Goal: Register for event/course

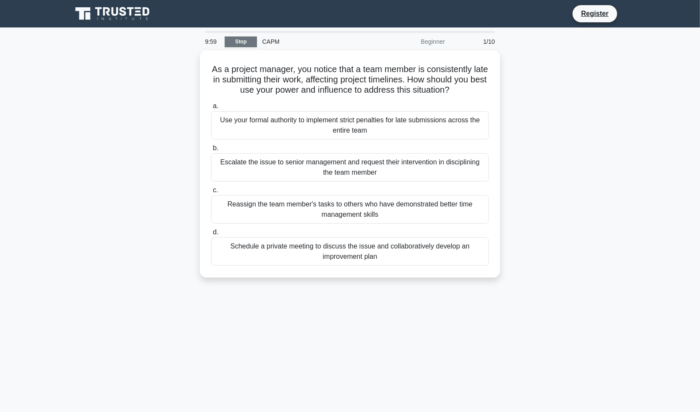
click at [234, 47] on link "Stop" at bounding box center [241, 41] width 32 height 11
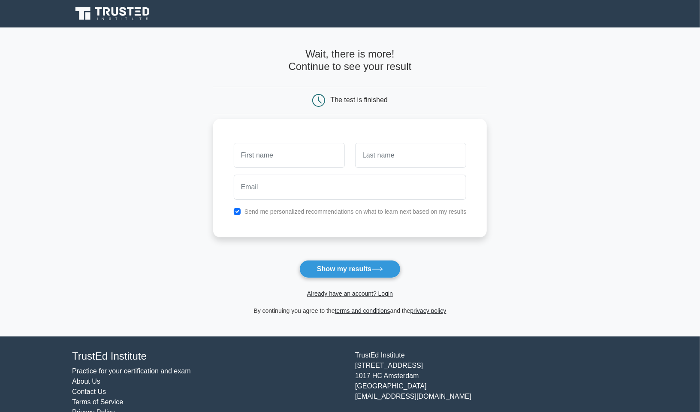
click at [271, 156] on input "text" at bounding box center [289, 155] width 111 height 25
type input "[PERSON_NAME]"
click at [378, 159] on input "text" at bounding box center [410, 155] width 111 height 25
type input "Major"
click at [239, 213] on input "checkbox" at bounding box center [237, 211] width 7 height 7
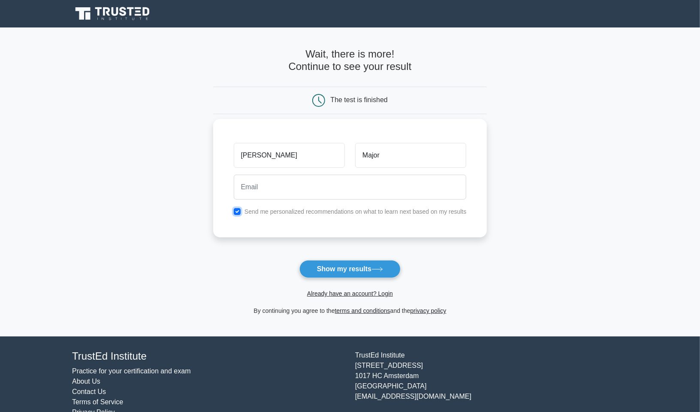
checkbox input "false"
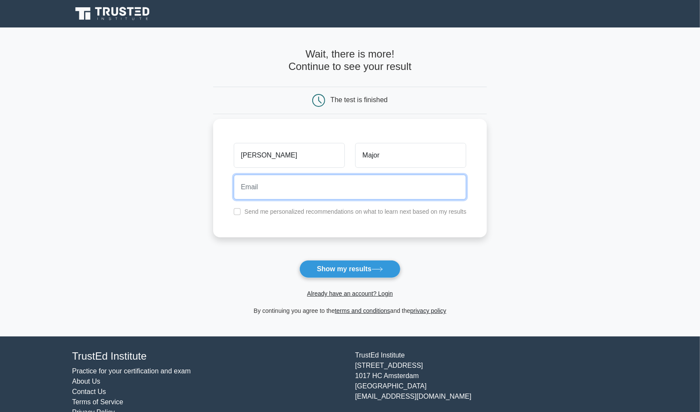
click at [259, 189] on input "email" at bounding box center [350, 186] width 233 height 25
click at [272, 188] on input "[EMAIL_ADDRESS][DOMAIN_NAME]" at bounding box center [350, 186] width 233 height 25
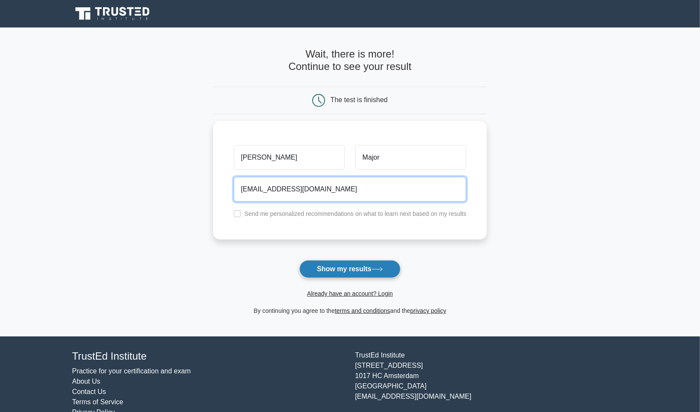
type input "[EMAIL_ADDRESS][DOMAIN_NAME]"
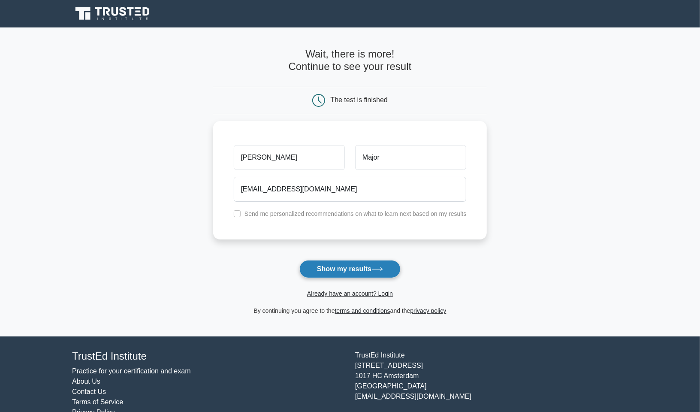
click at [380, 269] on icon at bounding box center [377, 269] width 12 height 5
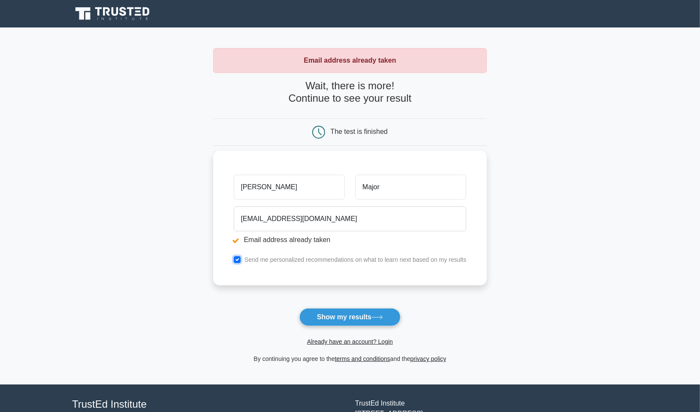
click at [239, 259] on input "checkbox" at bounding box center [237, 259] width 7 height 7
checkbox input "false"
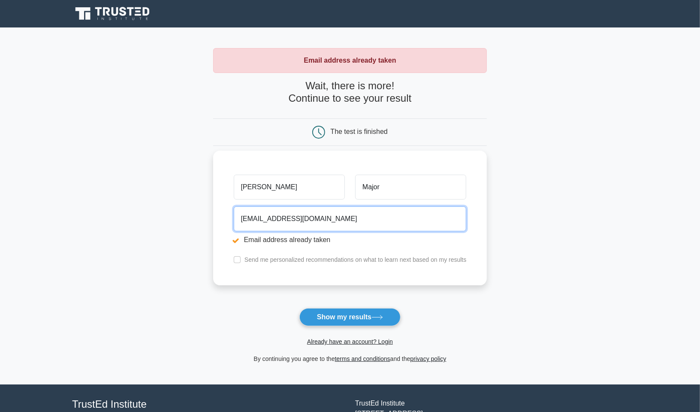
click at [273, 218] on input "[EMAIL_ADDRESS][DOMAIN_NAME]" at bounding box center [350, 218] width 233 height 25
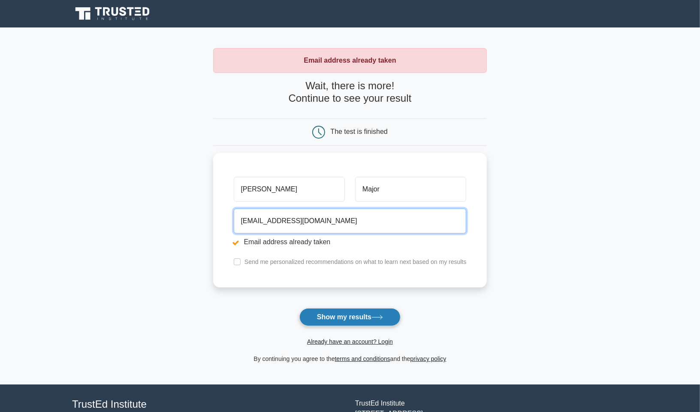
type input "cuncoe365@gmail.com"
click at [352, 310] on button "Show my results" at bounding box center [349, 317] width 101 height 18
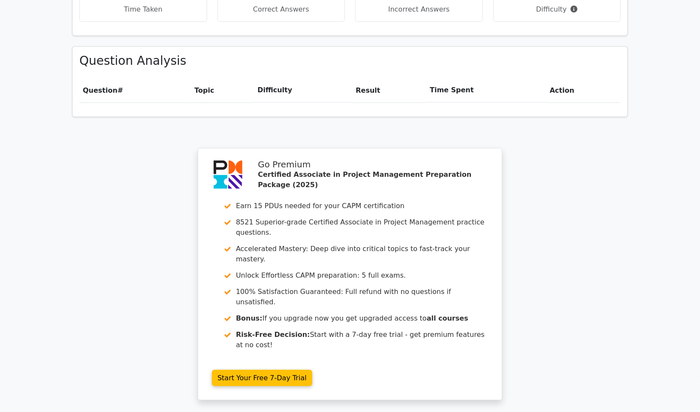
scroll to position [673, 0]
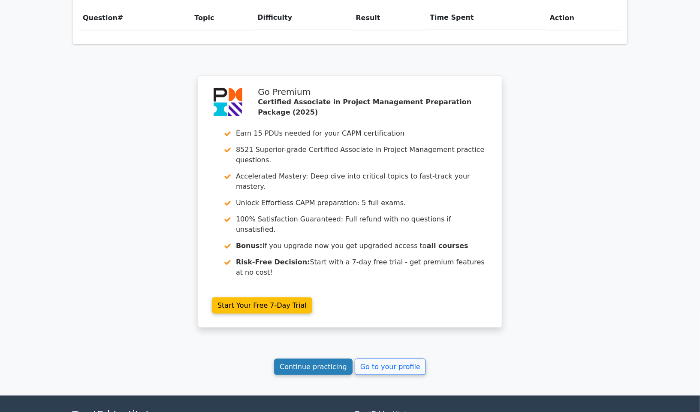
click at [321, 358] on link "Continue practicing" at bounding box center [313, 366] width 78 height 16
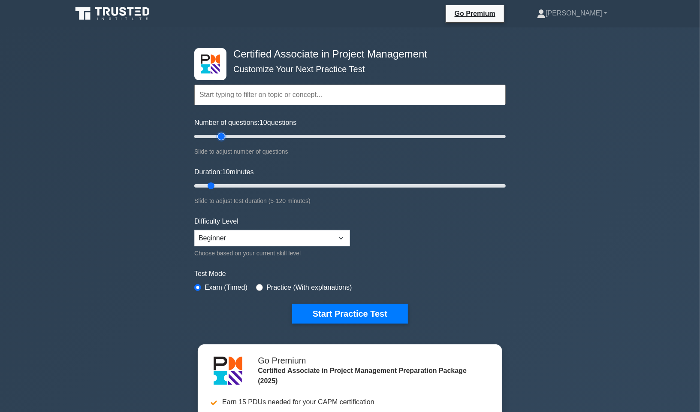
type input "20"
click at [222, 134] on input "Number of questions: 10 questions" at bounding box center [349, 136] width 311 height 10
click at [224, 184] on input "Duration: 10 minutes" at bounding box center [349, 185] width 311 height 10
type input "20"
click at [233, 184] on input "Duration: 20 minutes" at bounding box center [349, 185] width 311 height 10
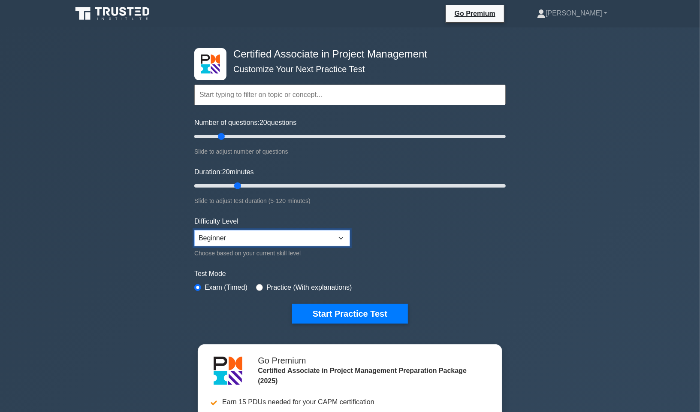
click at [278, 234] on select "Beginner Intermediate Expert" at bounding box center [272, 238] width 156 height 16
select select "expert"
click at [194, 230] on select "Beginner Intermediate Expert" at bounding box center [272, 238] width 156 height 16
click at [256, 284] on input "radio" at bounding box center [259, 287] width 7 height 7
radio input "true"
